Goal: Find specific page/section: Find specific page/section

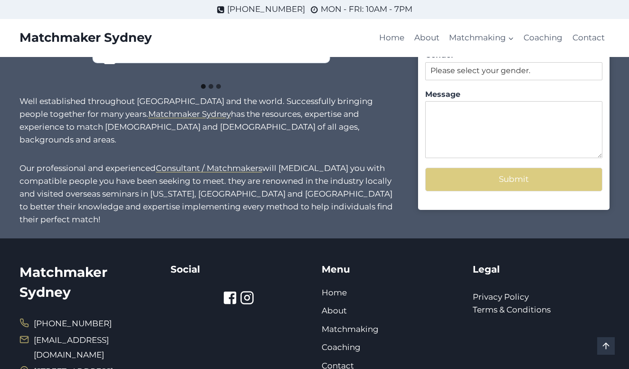
scroll to position [878, 0]
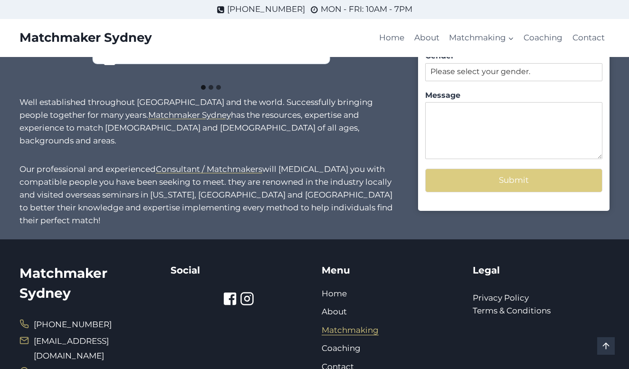
click at [351, 326] on link "Matchmaking" at bounding box center [350, 331] width 57 height 10
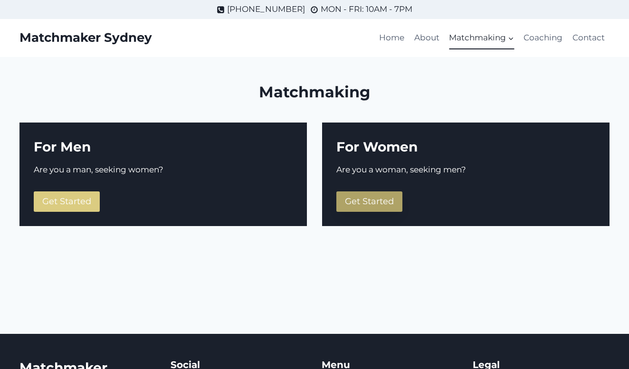
click at [375, 201] on span "Get Started" at bounding box center [369, 201] width 49 height 10
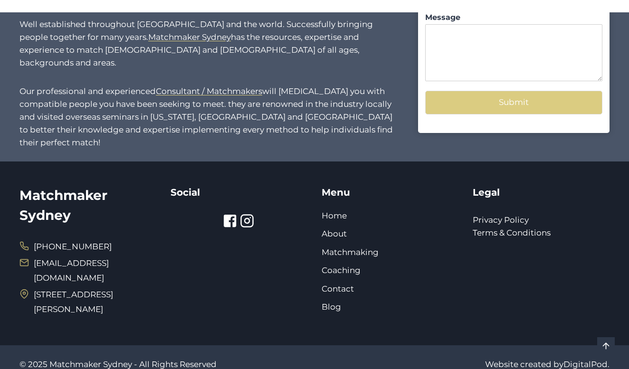
scroll to position [956, 0]
click at [340, 230] on link "About" at bounding box center [334, 235] width 25 height 10
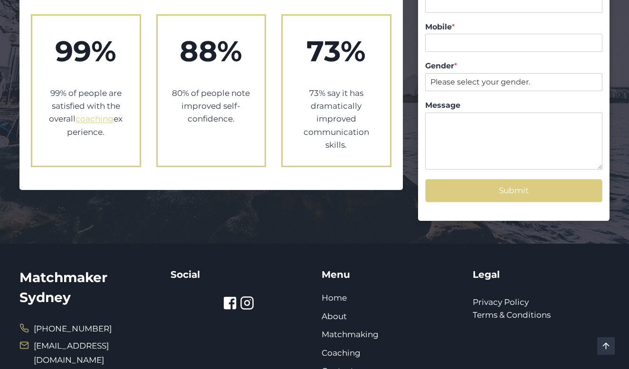
scroll to position [1038, 0]
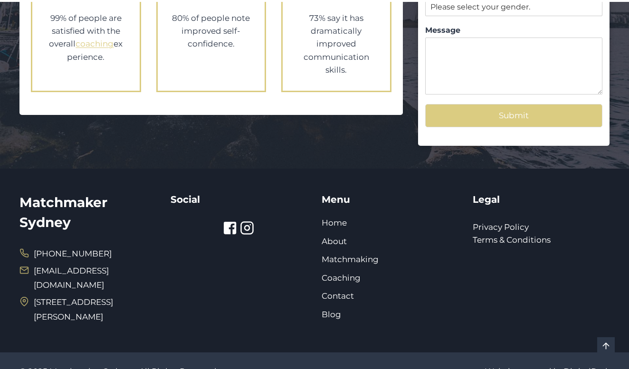
drag, startPoint x: 320, startPoint y: 227, endPoint x: 308, endPoint y: 298, distance: 72.8
click at [313, 259] on div "Matchmaker Sydney [PHONE_NUMBER] [EMAIL_ADDRESS][DOMAIN_NAME] [STREET_ADDRESS][…" at bounding box center [314, 261] width 590 height 184
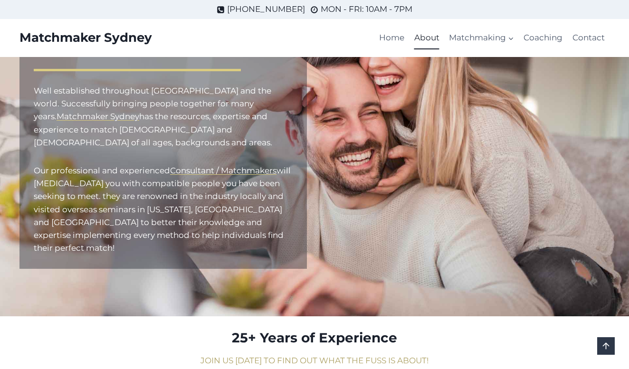
scroll to position [92, 0]
